Goal: Navigation & Orientation: Find specific page/section

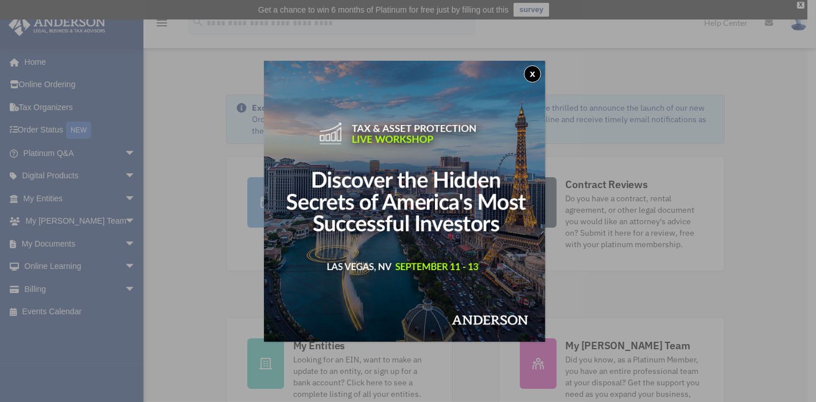
click at [535, 73] on button "x" at bounding box center [532, 73] width 17 height 17
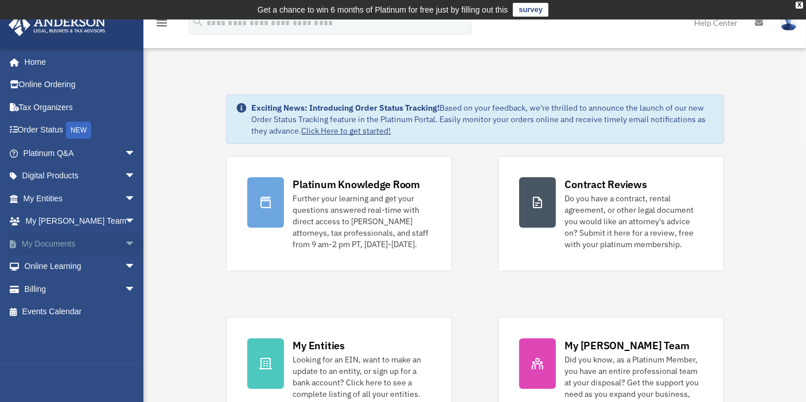
click at [125, 250] on span "arrow_drop_down" at bounding box center [136, 244] width 23 height 24
click at [125, 250] on span "arrow_drop_up" at bounding box center [136, 244] width 23 height 24
click at [125, 289] on span "arrow_drop_down" at bounding box center [136, 290] width 23 height 24
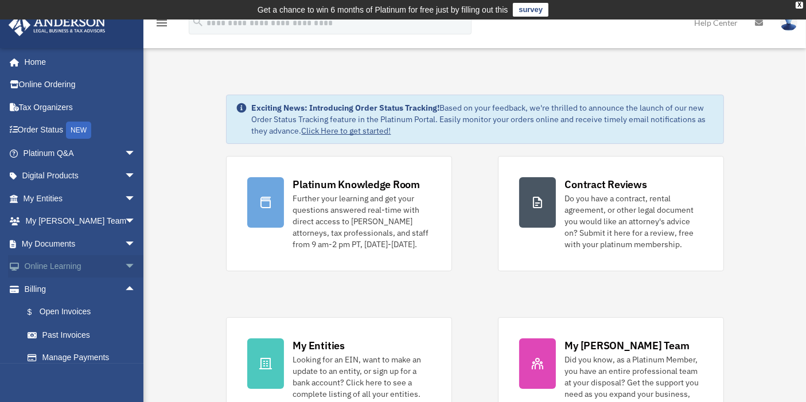
scroll to position [30, 0]
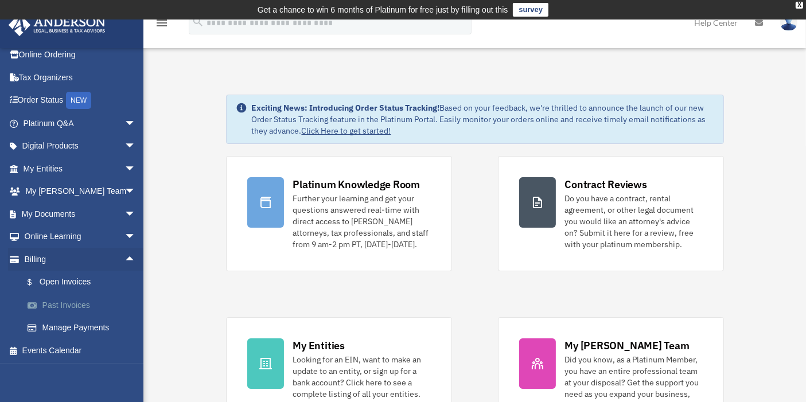
click at [79, 308] on link "Past Invoices" at bounding box center [84, 305] width 137 height 23
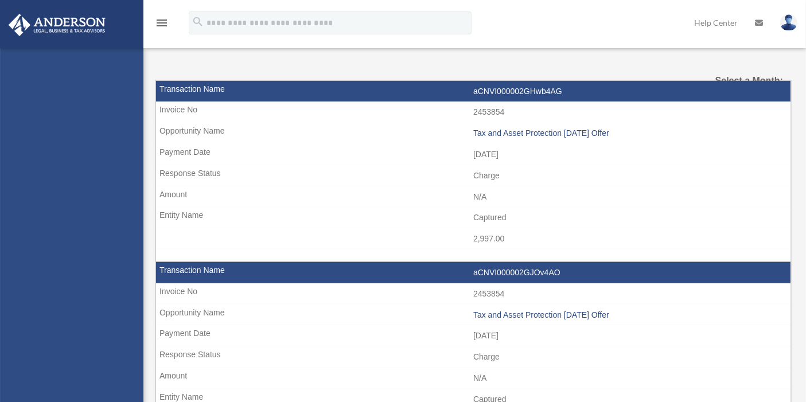
select select
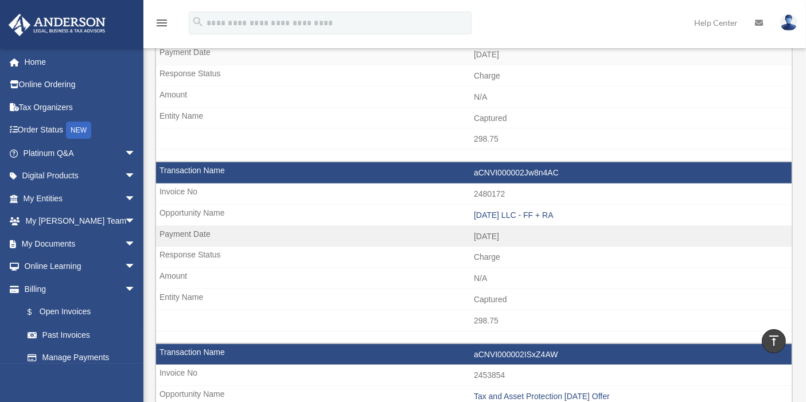
scroll to position [701, 0]
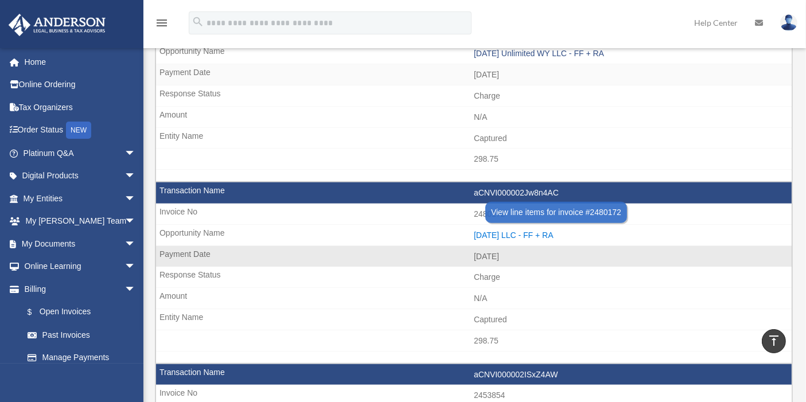
click at [529, 231] on div "[DATE] LLC - FF + RA" at bounding box center [630, 236] width 312 height 10
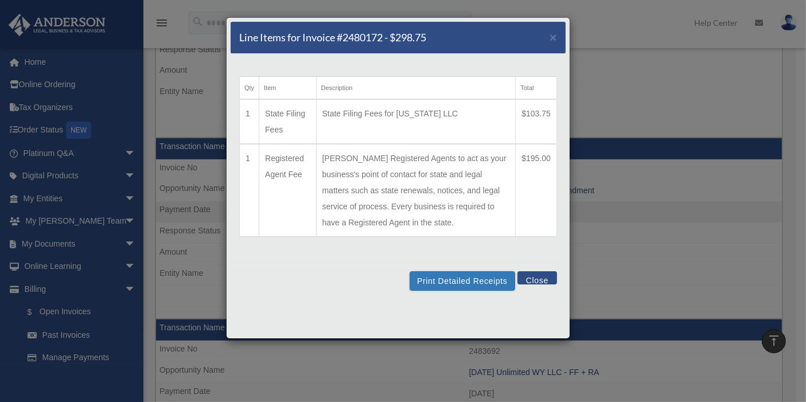
scroll to position [319, 0]
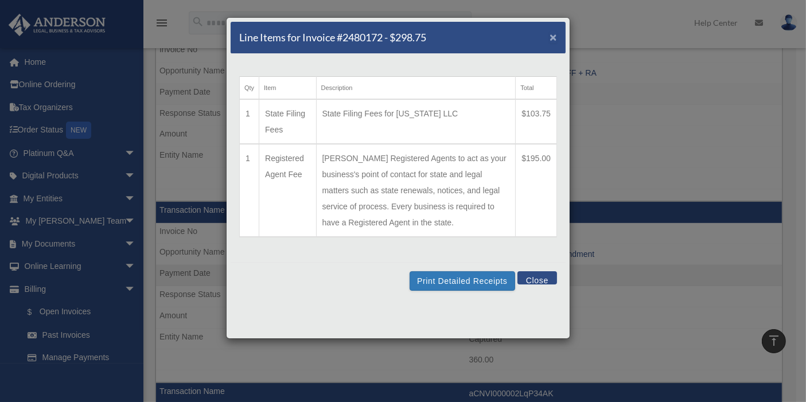
click at [554, 34] on span "×" at bounding box center [553, 36] width 7 height 13
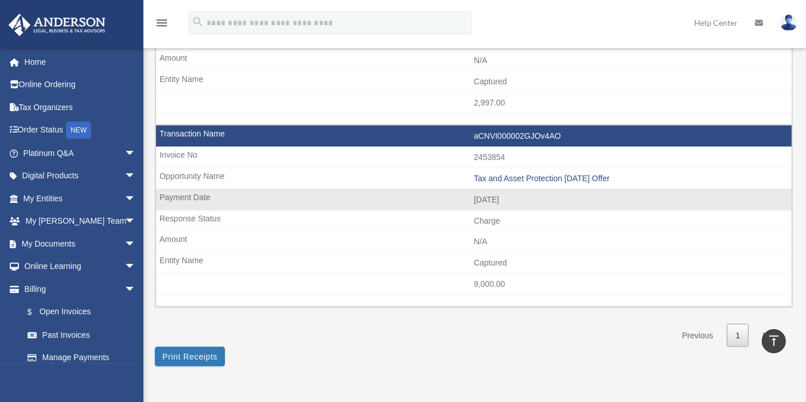
scroll to position [1339, 0]
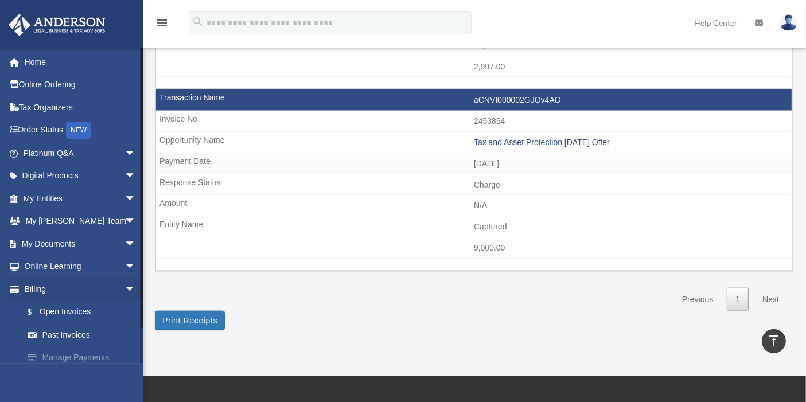
click at [71, 359] on link "Manage Payments" at bounding box center [84, 358] width 137 height 23
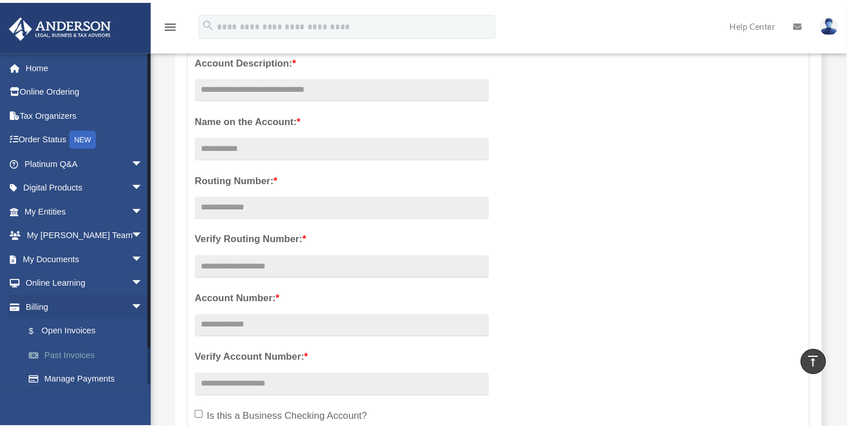
scroll to position [191, 0]
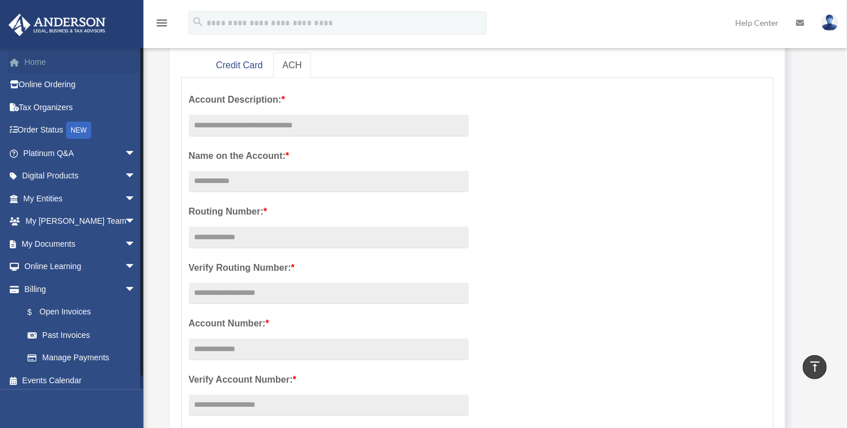
click at [48, 68] on link "Home" at bounding box center [80, 62] width 145 height 23
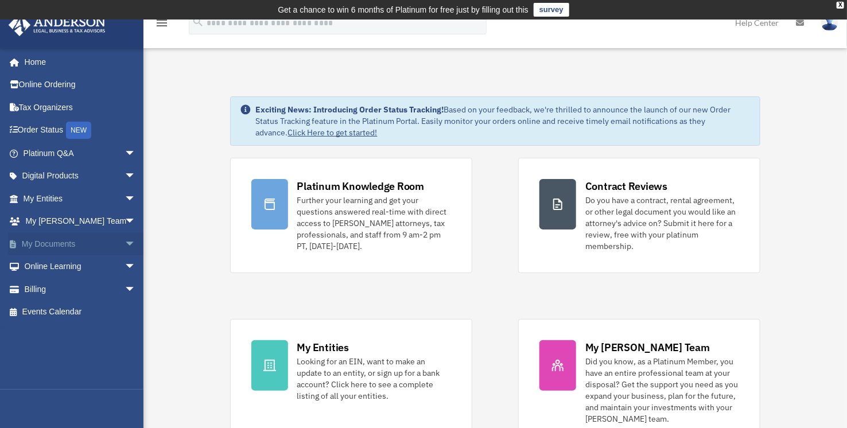
click at [125, 246] on span "arrow_drop_down" at bounding box center [136, 244] width 23 height 24
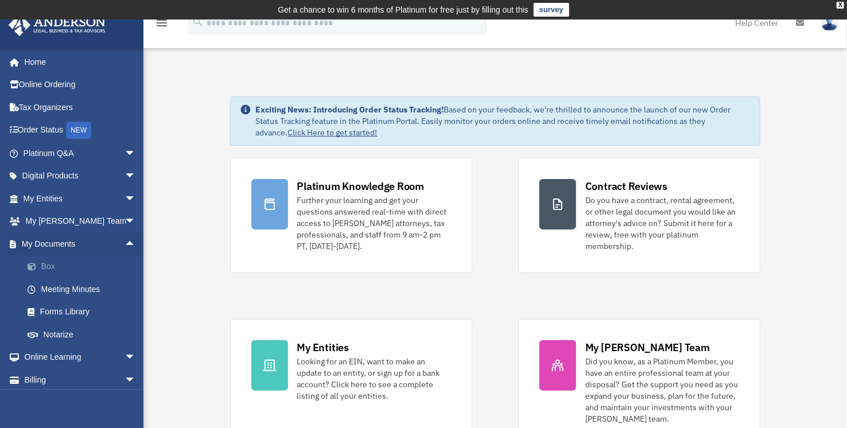
click at [39, 270] on span at bounding box center [37, 267] width 7 height 8
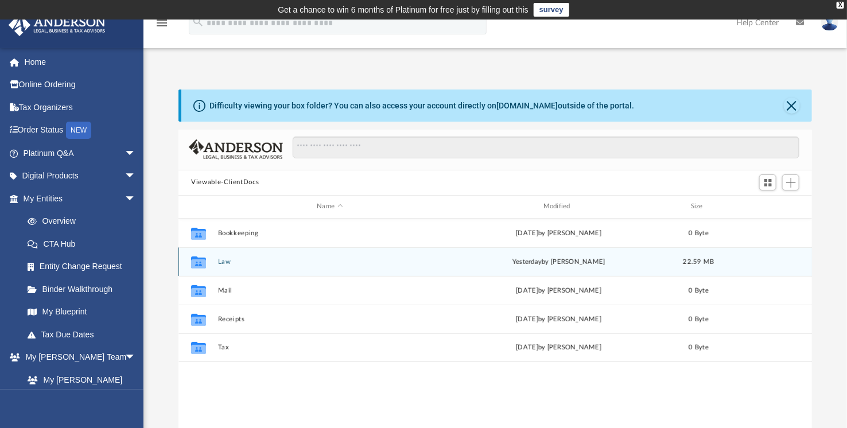
scroll to position [251, 624]
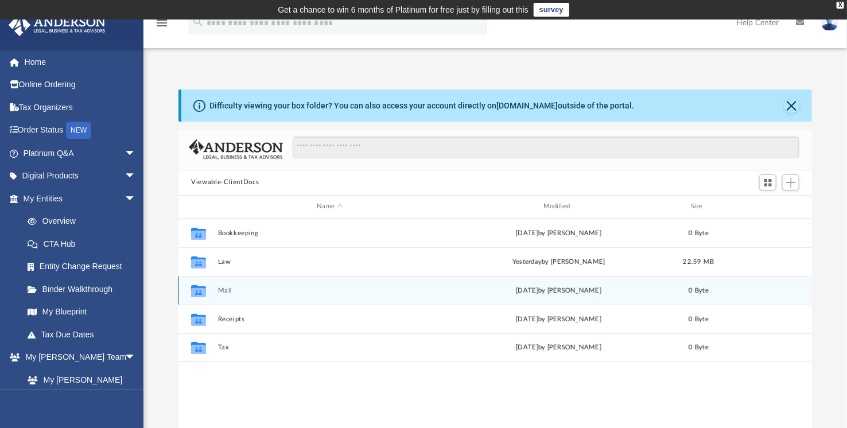
click at [222, 289] on button "Mail" at bounding box center [330, 289] width 224 height 7
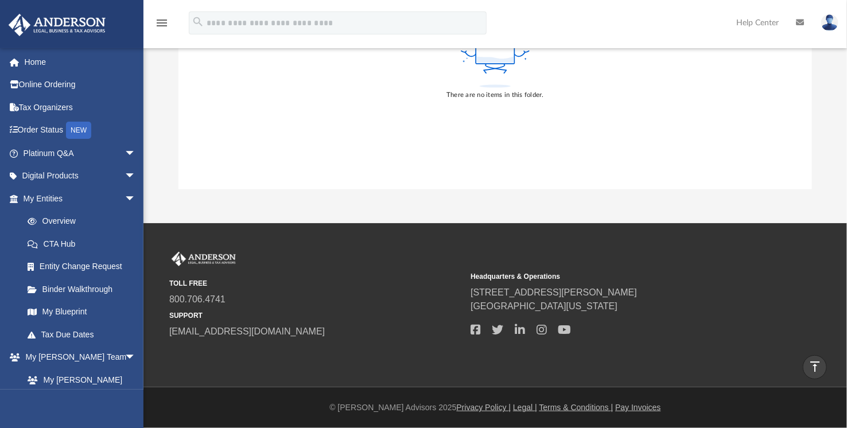
scroll to position [0, 0]
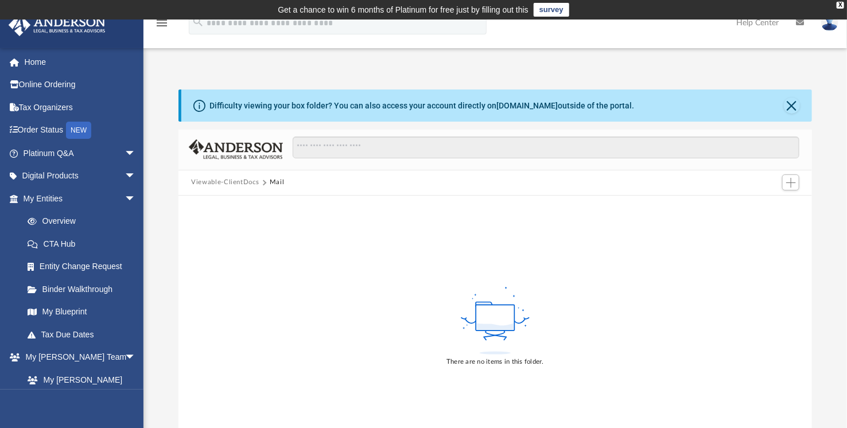
click at [279, 180] on button "Mail" at bounding box center [277, 182] width 15 height 10
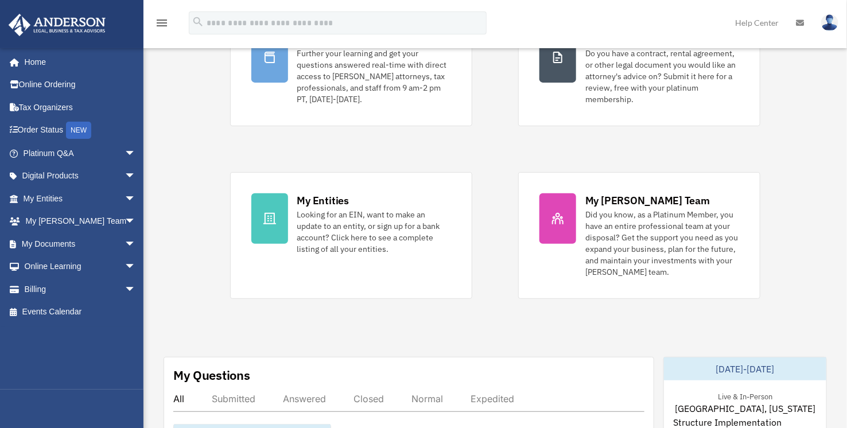
scroll to position [211, 0]
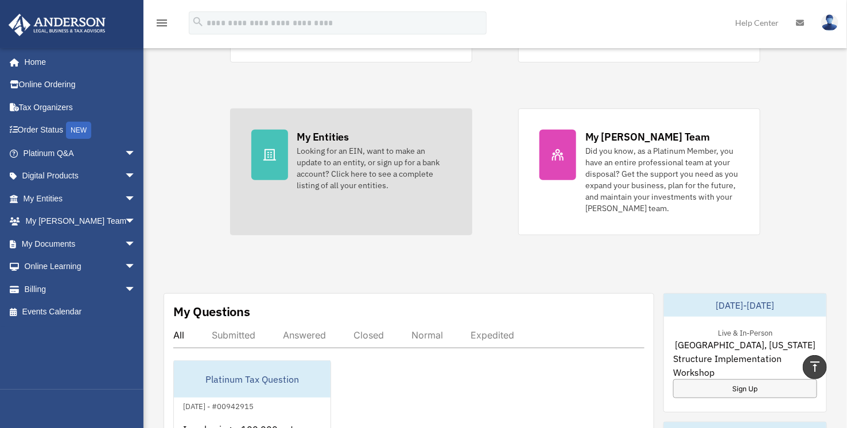
click at [372, 205] on link "My Entities Looking for an EIN, want to make an update to an entity, or sign up…" at bounding box center [351, 171] width 242 height 127
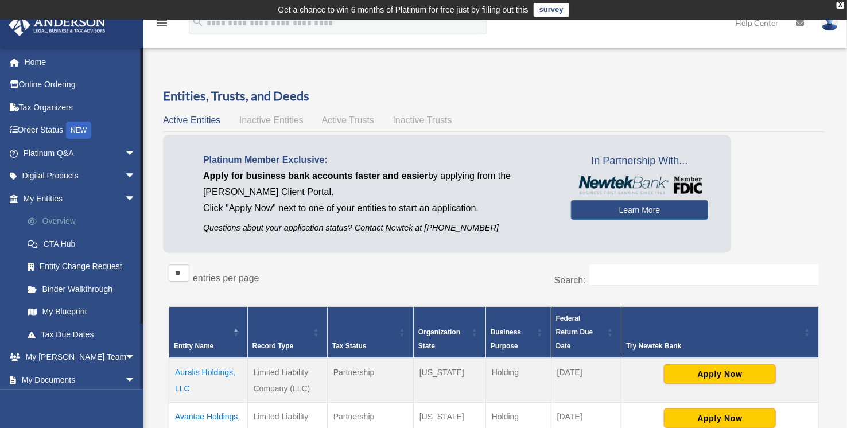
click at [60, 224] on link "Overview" at bounding box center [84, 221] width 137 height 23
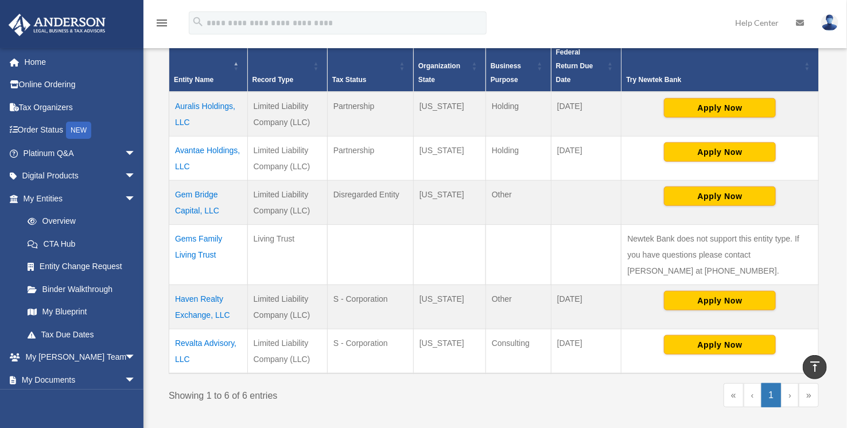
scroll to position [266, 0]
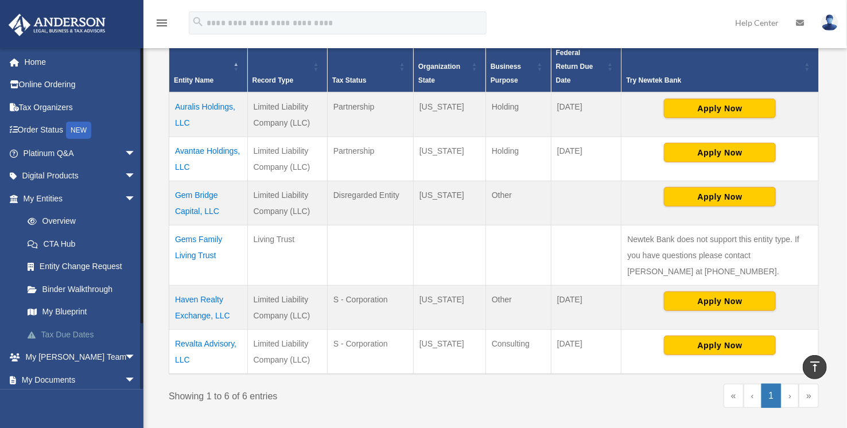
click at [83, 326] on link "Tax Due Dates" at bounding box center [84, 334] width 137 height 23
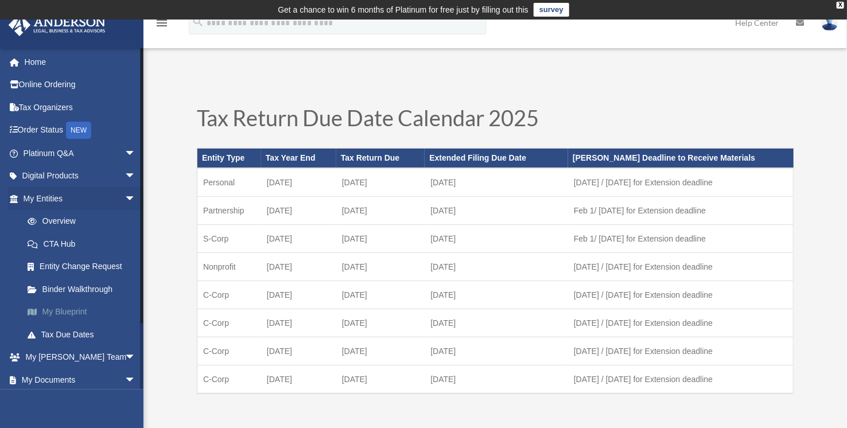
click at [68, 311] on link "My Blueprint" at bounding box center [84, 312] width 137 height 23
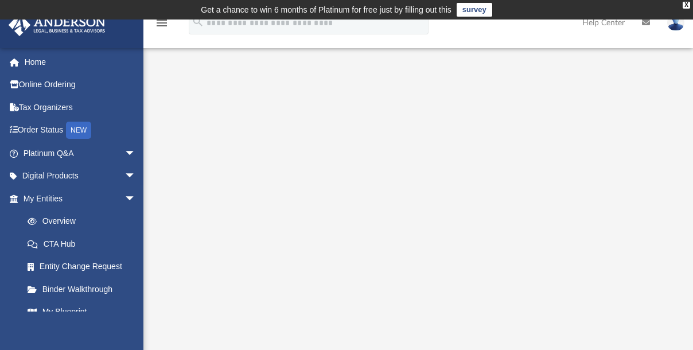
click at [164, 25] on icon "menu" at bounding box center [162, 23] width 14 height 14
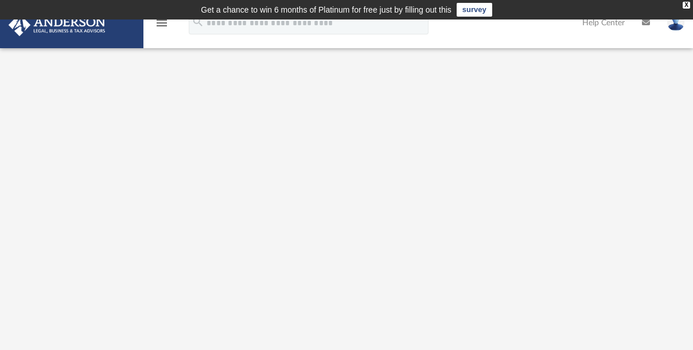
click at [164, 25] on icon "menu" at bounding box center [162, 23] width 14 height 14
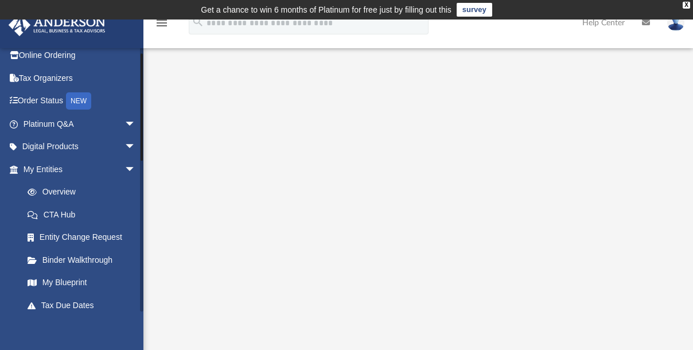
scroll to position [52, 0]
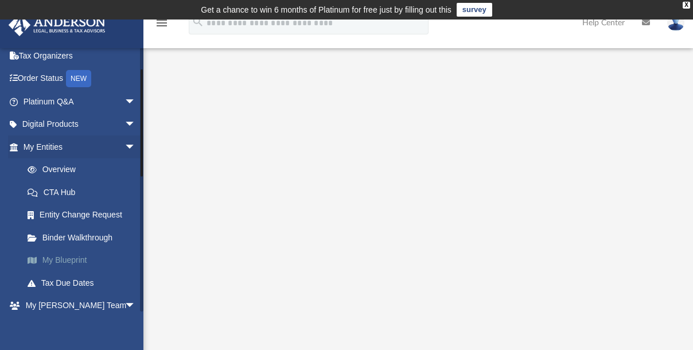
click at [52, 257] on link "My Blueprint" at bounding box center [84, 260] width 137 height 23
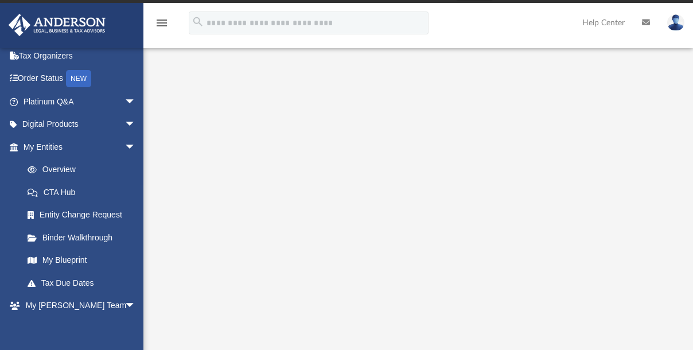
scroll to position [0, 0]
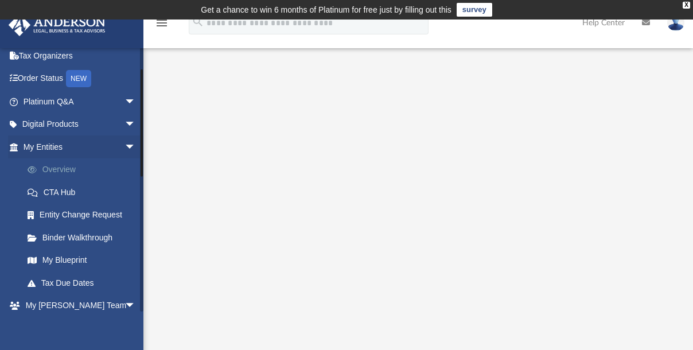
click at [60, 164] on link "Overview" at bounding box center [84, 169] width 137 height 23
